Goal: Task Accomplishment & Management: Use online tool/utility

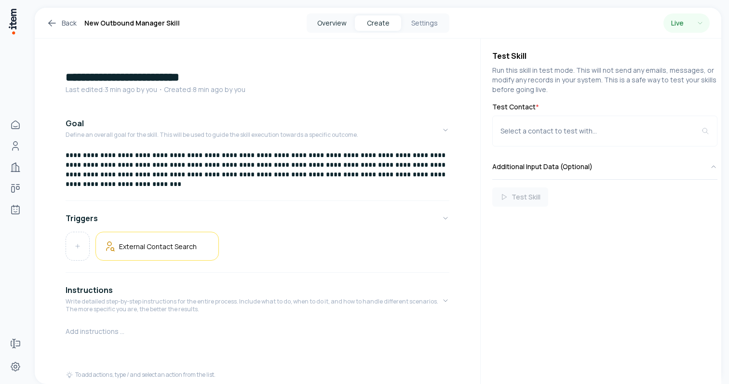
click at [325, 22] on button "Overview" at bounding box center [331, 22] width 46 height 15
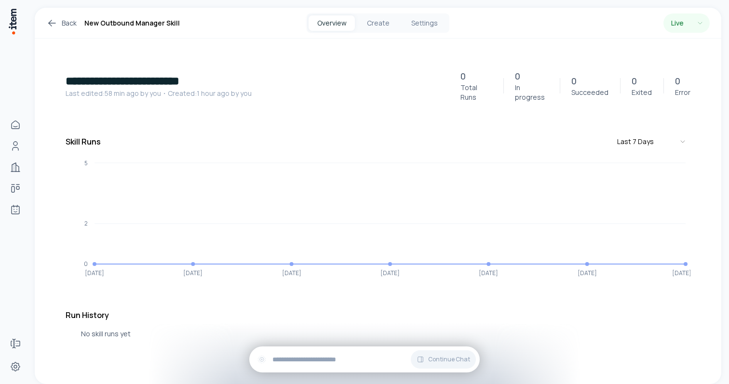
click at [364, 36] on div "Back New Outbound Manager Skill Overview Create Settings Live" at bounding box center [378, 23] width 686 height 31
click at [370, 22] on button "Create" at bounding box center [378, 22] width 46 height 15
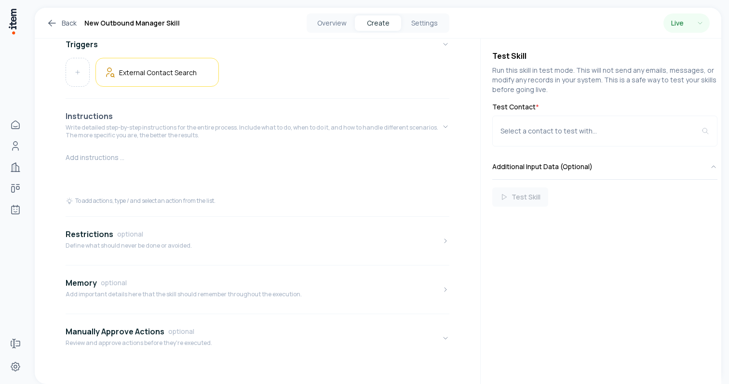
scroll to position [154, 0]
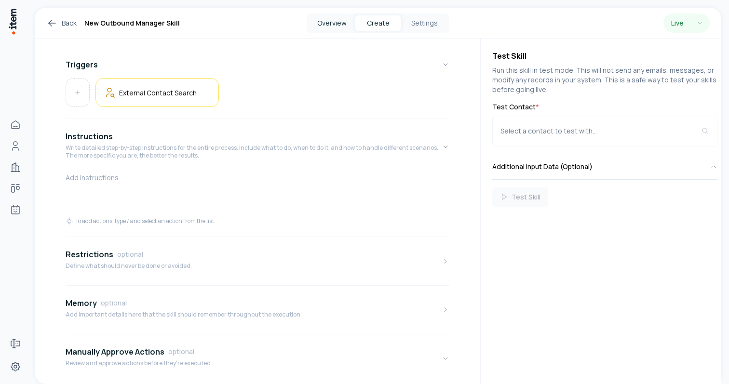
click at [331, 16] on button "Overview" at bounding box center [331, 22] width 46 height 15
click at [387, 18] on button "Create" at bounding box center [378, 22] width 46 height 15
click at [423, 20] on button "Settings" at bounding box center [424, 22] width 46 height 15
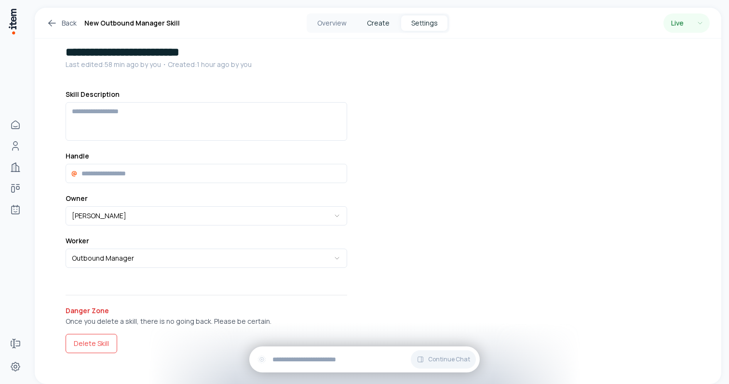
click at [385, 19] on button "Create" at bounding box center [378, 22] width 46 height 15
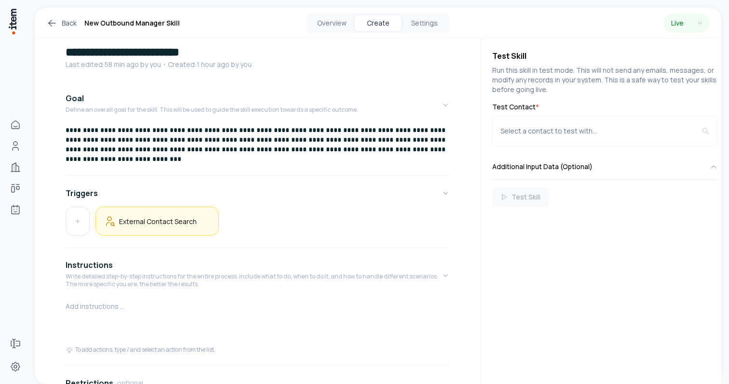
click at [150, 217] on h5 "External Contact Search" at bounding box center [158, 221] width 78 height 9
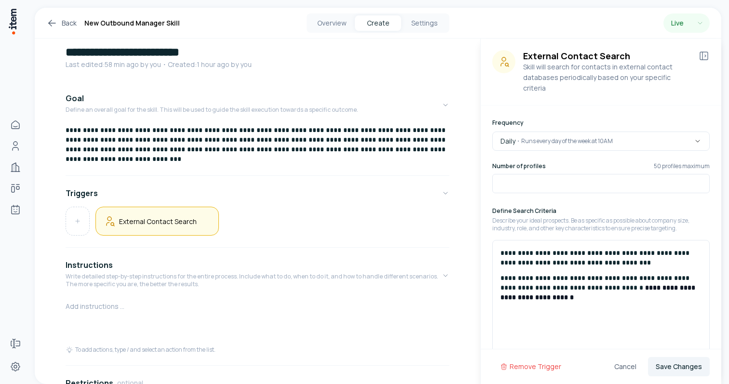
scroll to position [6, 0]
